Goal: Book appointment/travel/reservation

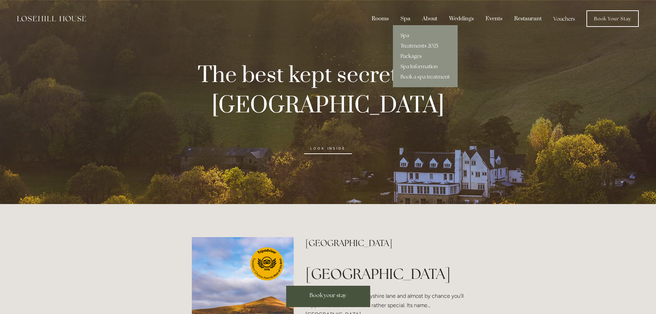
click at [409, 56] on link "Packages" at bounding box center [425, 56] width 65 height 10
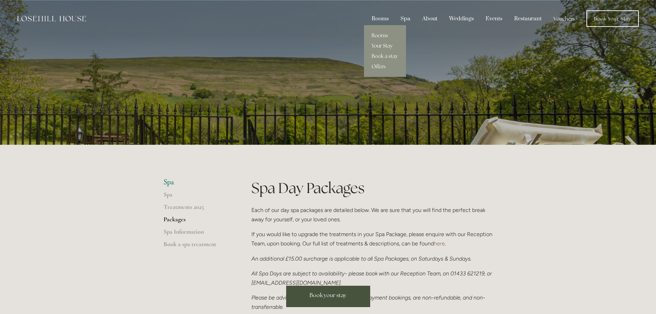
click at [383, 35] on link "Rooms" at bounding box center [385, 35] width 42 height 10
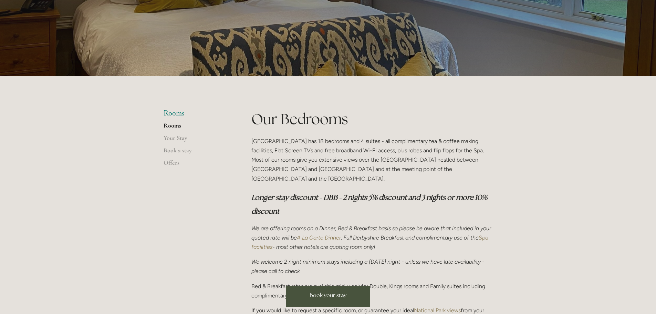
scroll to position [138, 0]
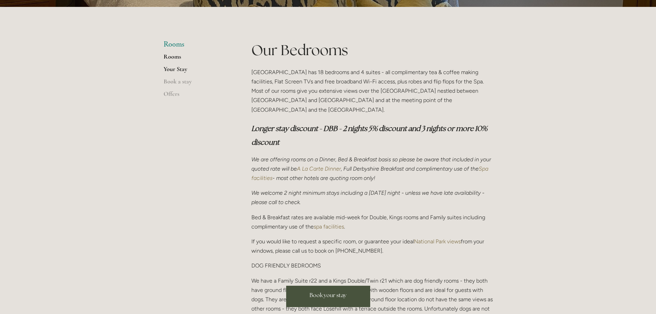
click at [178, 70] on link "Your Stay" at bounding box center [196, 71] width 66 height 12
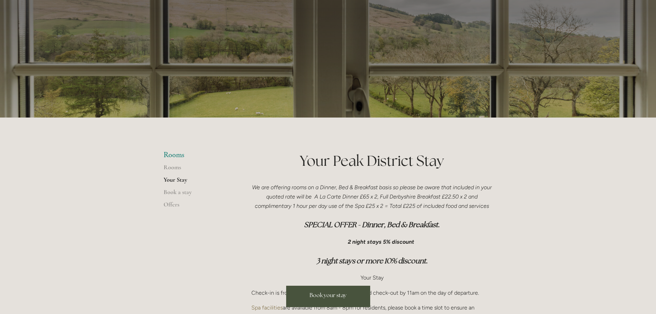
scroll to position [69, 0]
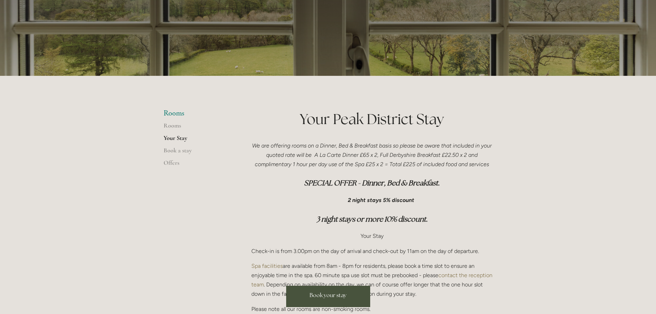
drag, startPoint x: 337, startPoint y: 145, endPoint x: 496, endPoint y: 164, distance: 159.9
drag, startPoint x: 490, startPoint y: 162, endPoint x: 464, endPoint y: 156, distance: 26.6
click at [464, 156] on p "We are offering rooms on a Dinner, Bed & Breakfast basis so please be aware tha…" at bounding box center [371, 155] width 241 height 28
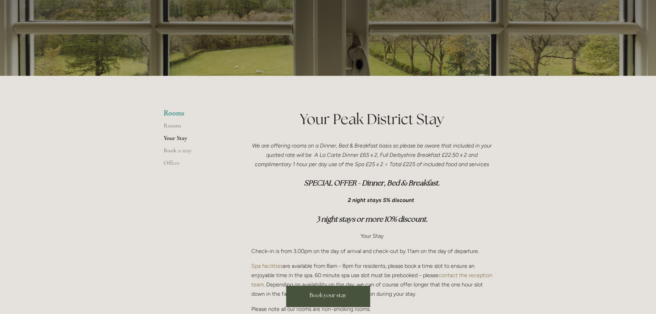
click at [464, 156] on em "We are offering rooms on a Dinner, Bed & Breakfast basis so please be aware tha…" at bounding box center [372, 154] width 241 height 25
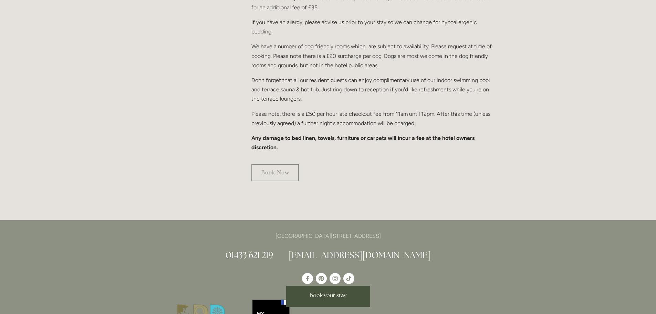
scroll to position [447, 0]
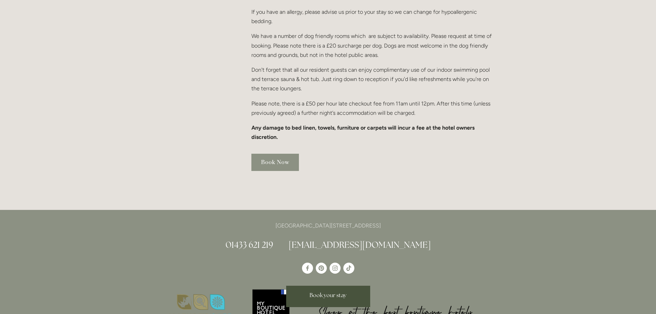
click at [281, 155] on link "Book Now" at bounding box center [274, 161] width 47 height 17
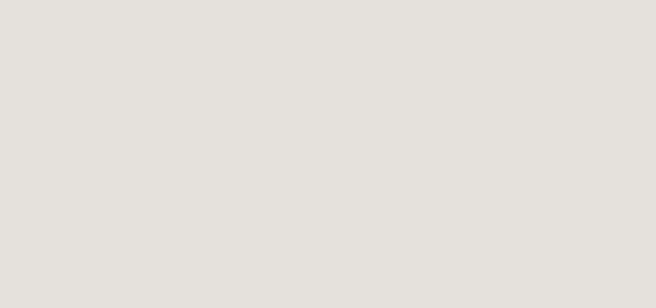
scroll to position [297, 0]
